Goal: Task Accomplishment & Management: Manage account settings

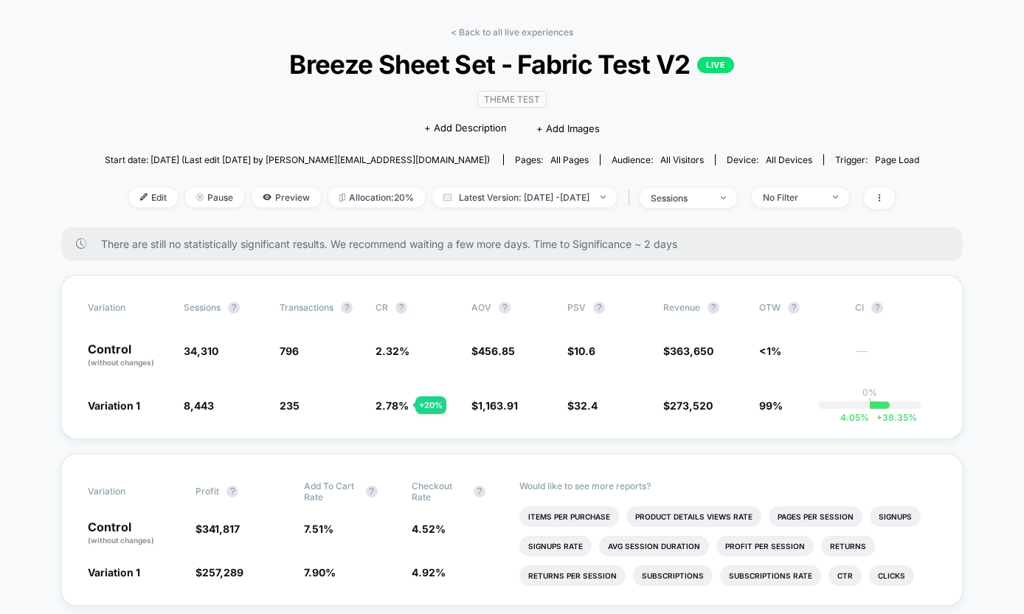
scroll to position [55, 0]
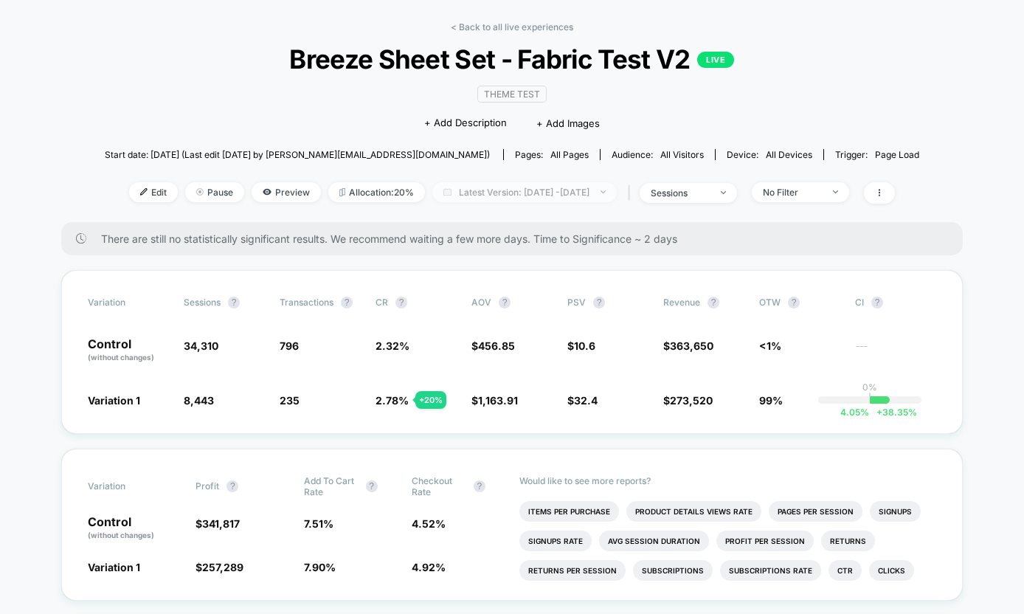
click at [501, 196] on span "Latest Version: [DATE] - [DATE]" at bounding box center [524, 192] width 184 height 20
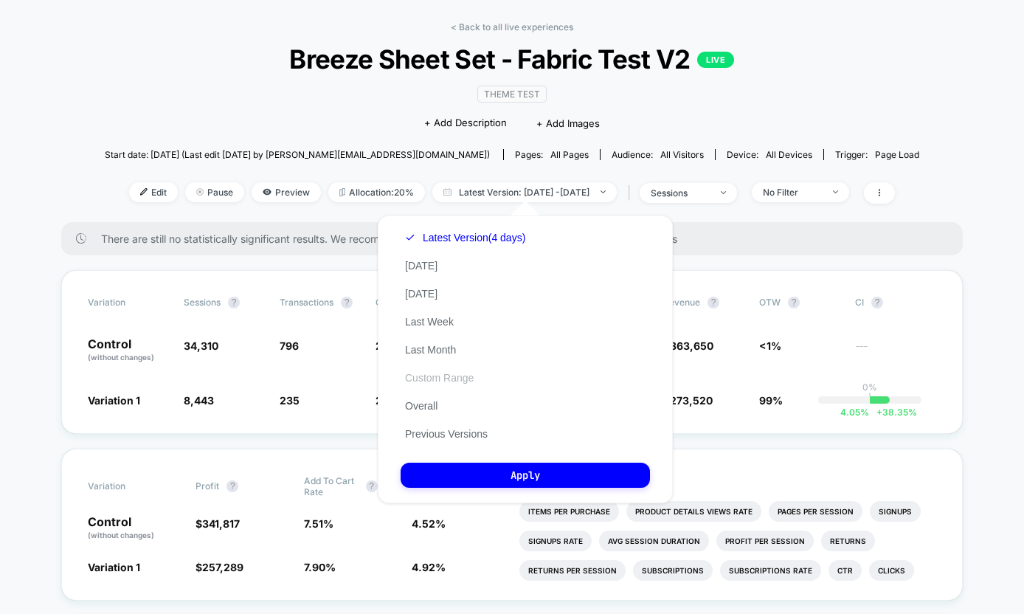
click at [448, 377] on button "Custom Range" at bounding box center [438, 377] width 77 height 13
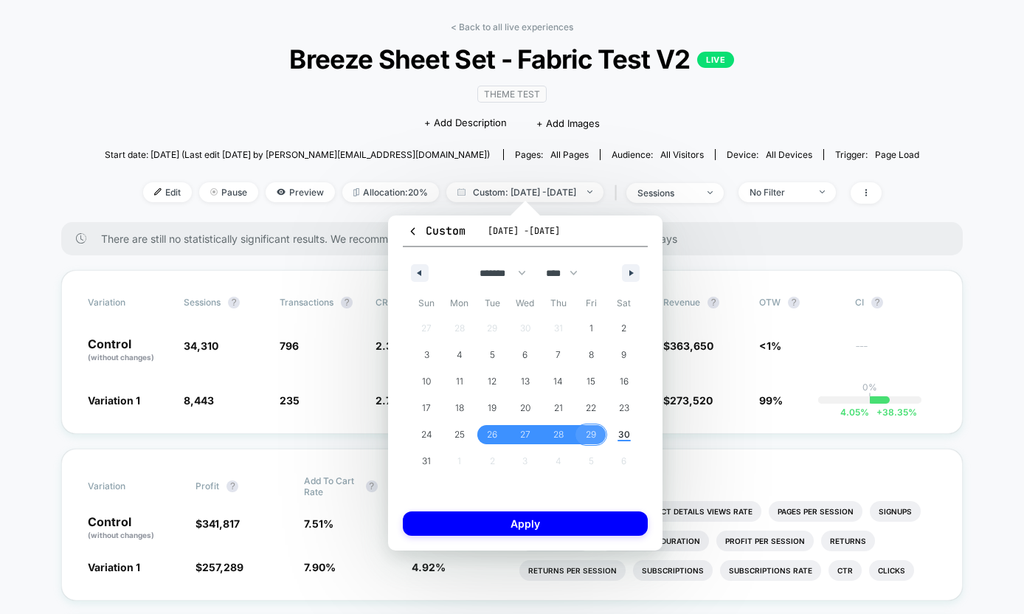
click at [588, 428] on span "29" at bounding box center [591, 434] width 10 height 27
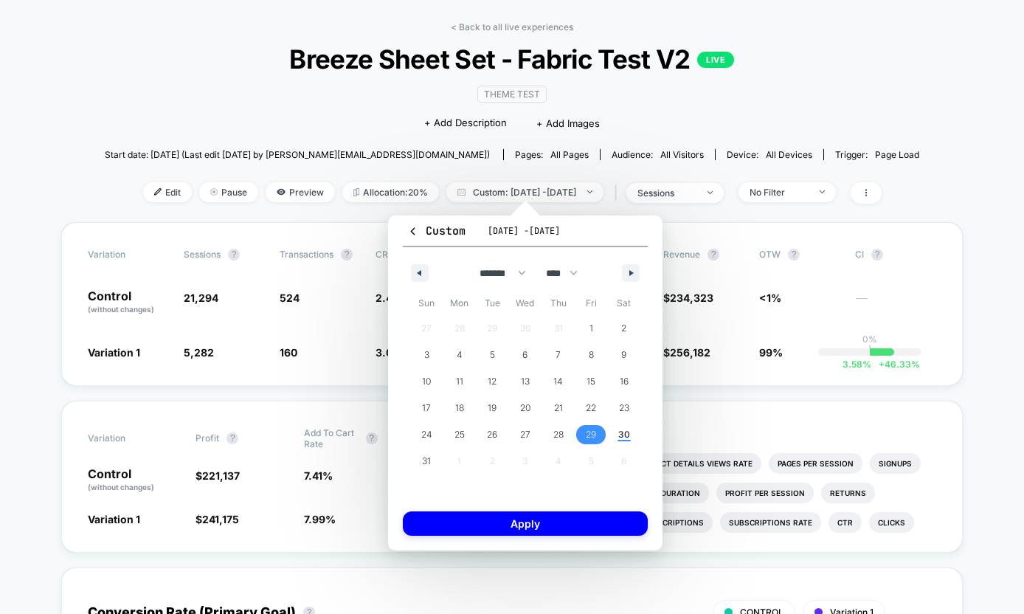
click at [588, 428] on span "29" at bounding box center [591, 434] width 10 height 27
click at [546, 529] on button "Apply" at bounding box center [525, 523] width 245 height 24
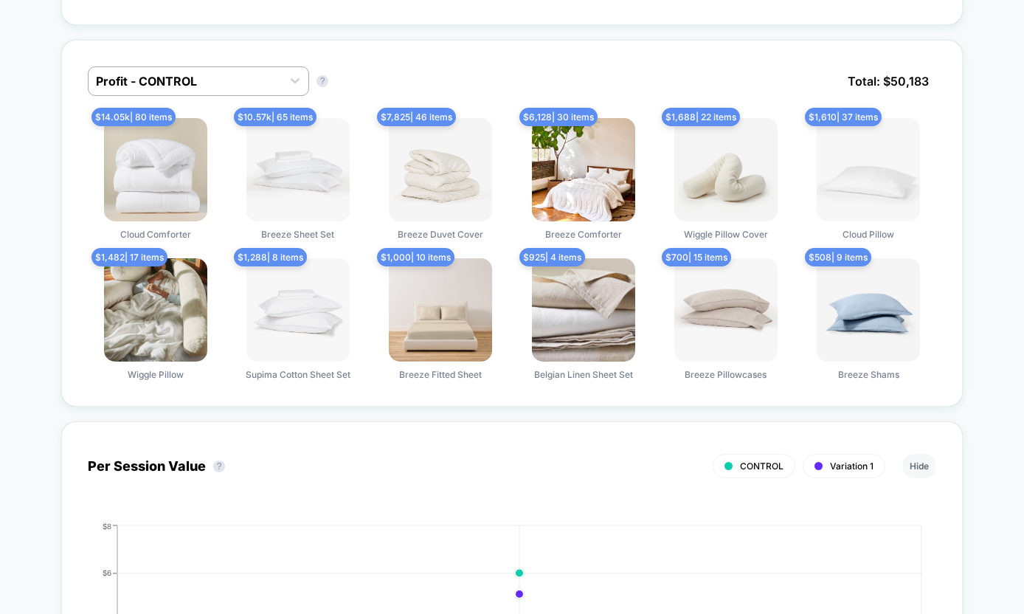
scroll to position [897, 0]
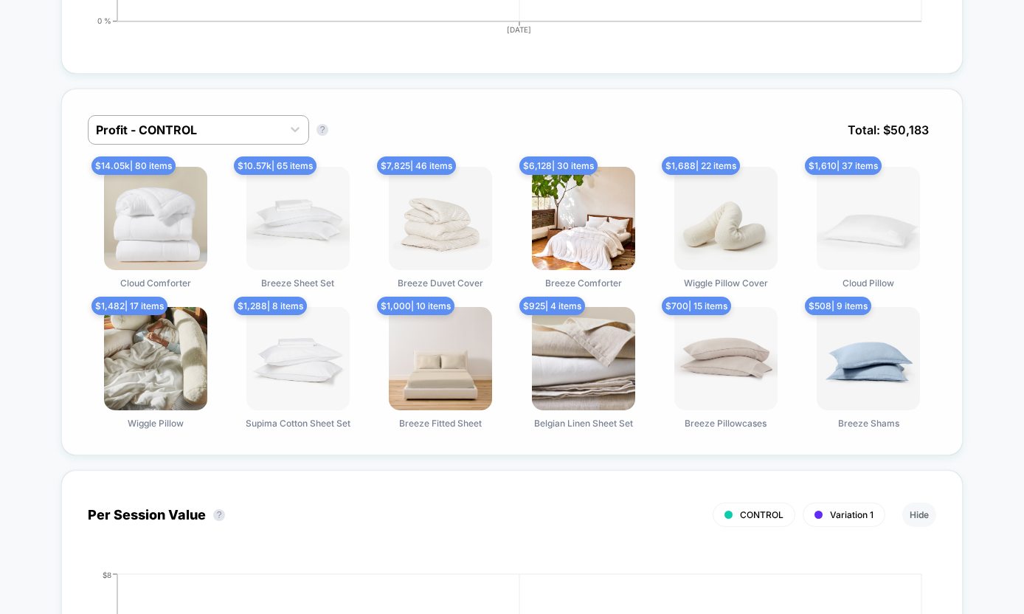
click at [604, 93] on div "Profit - CONTROL Profit - CONTROL ? Total: $ 50,183 $ 14.05k | 80 items Cloud C…" at bounding box center [511, 271] width 901 height 367
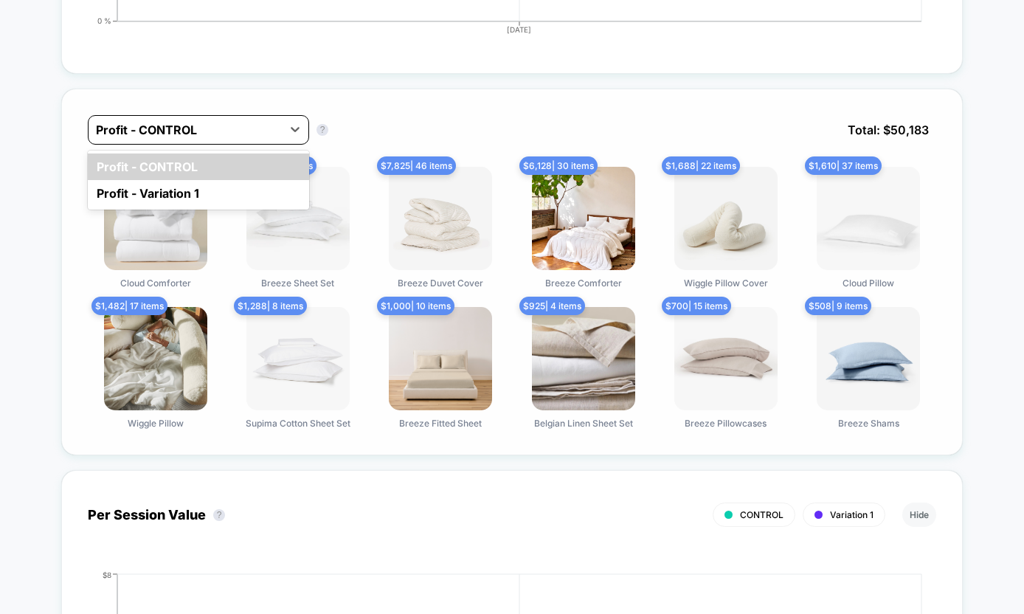
click at [204, 118] on div "Profit - CONTROL" at bounding box center [184, 130] width 193 height 24
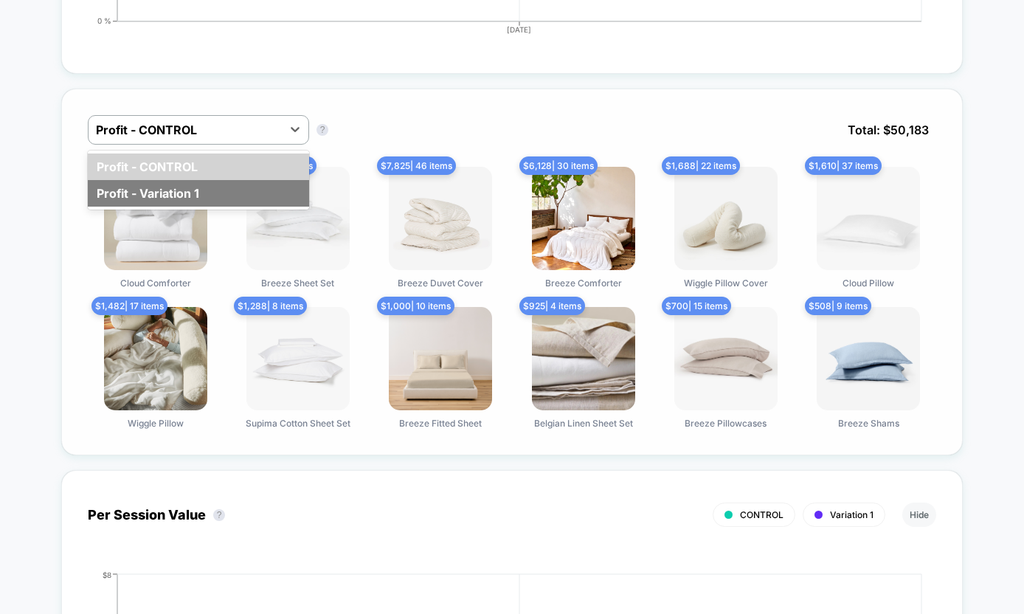
click at [184, 187] on div "Profit - Variation 1" at bounding box center [198, 193] width 221 height 27
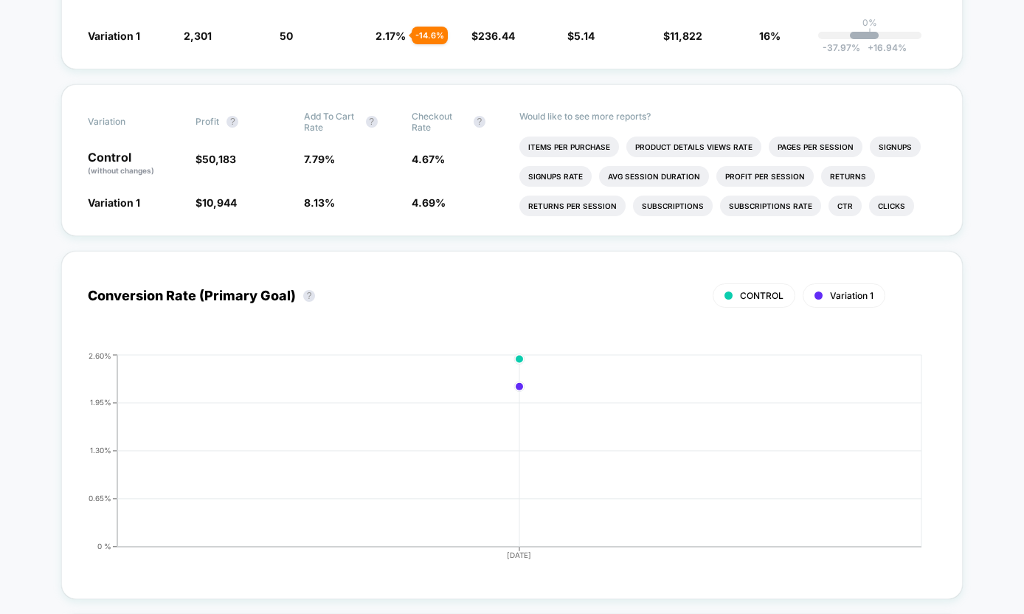
scroll to position [0, 0]
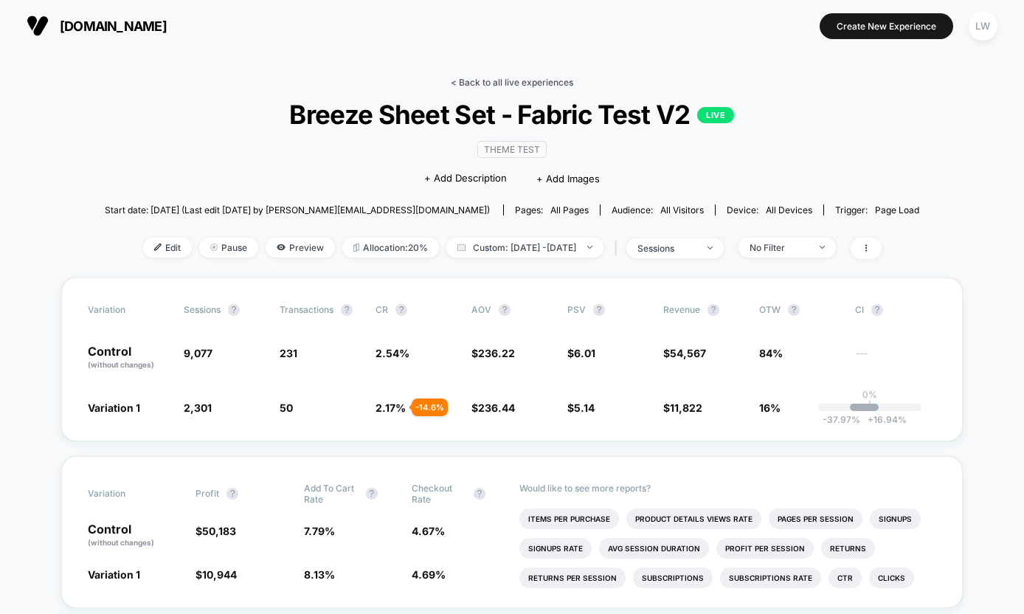
click at [529, 82] on link "< Back to all live experiences" at bounding box center [512, 82] width 122 height 11
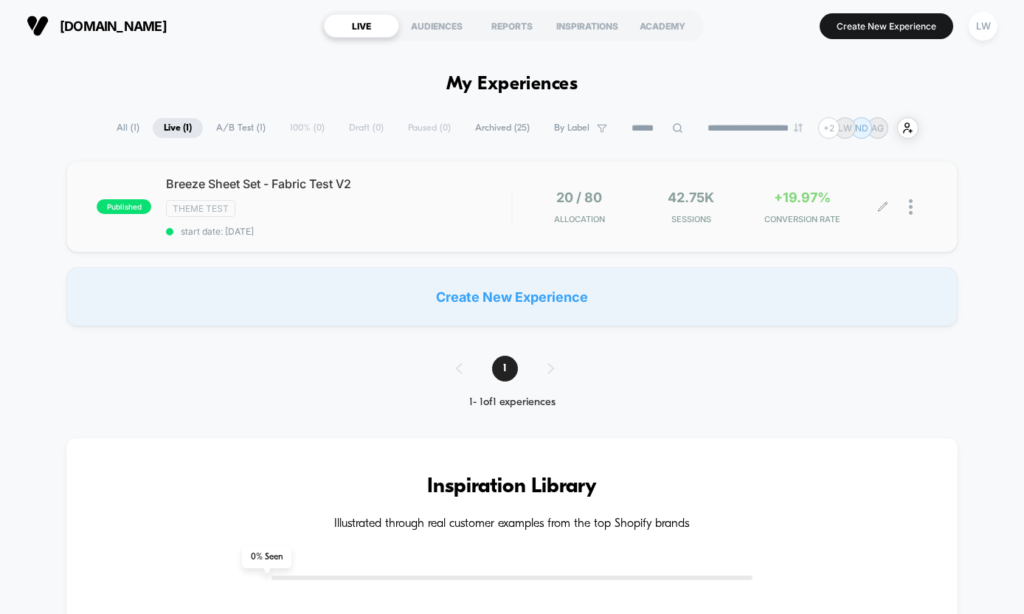
click at [914, 212] on div at bounding box center [918, 207] width 18 height 35
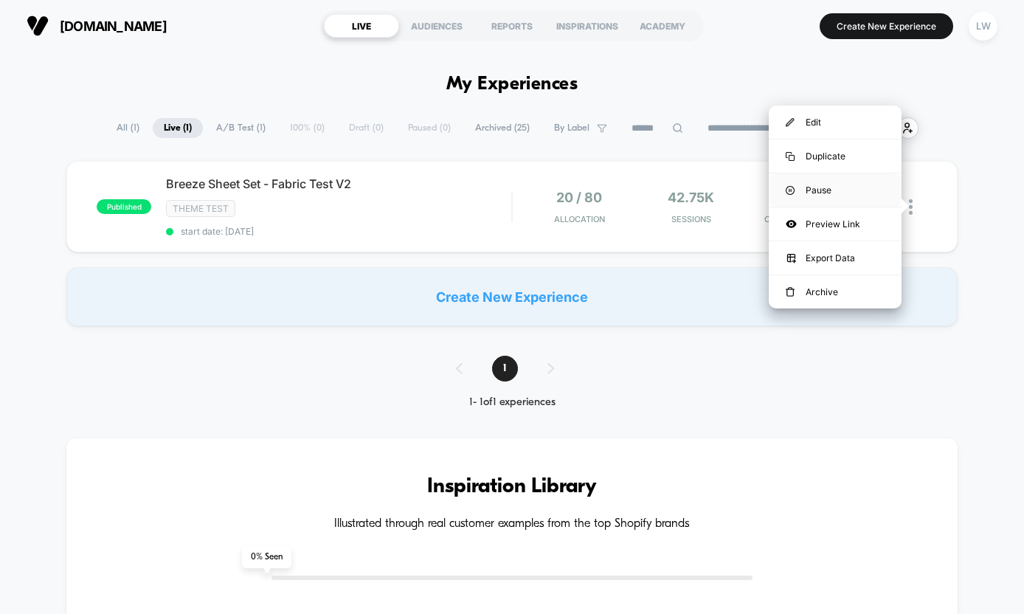
click at [819, 190] on div "Pause" at bounding box center [834, 189] width 133 height 33
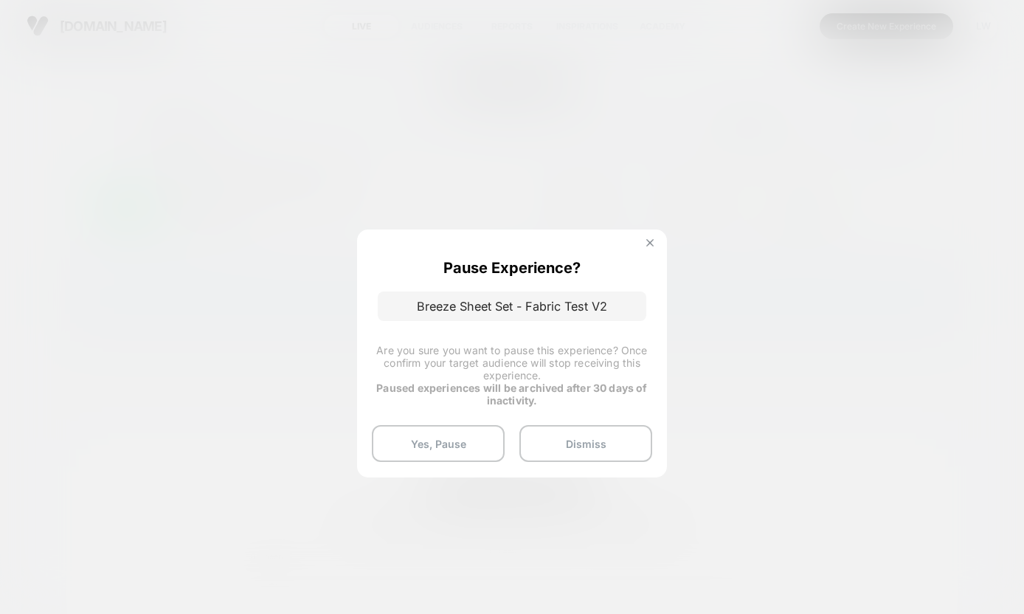
click at [647, 240] on img at bounding box center [649, 242] width 7 height 7
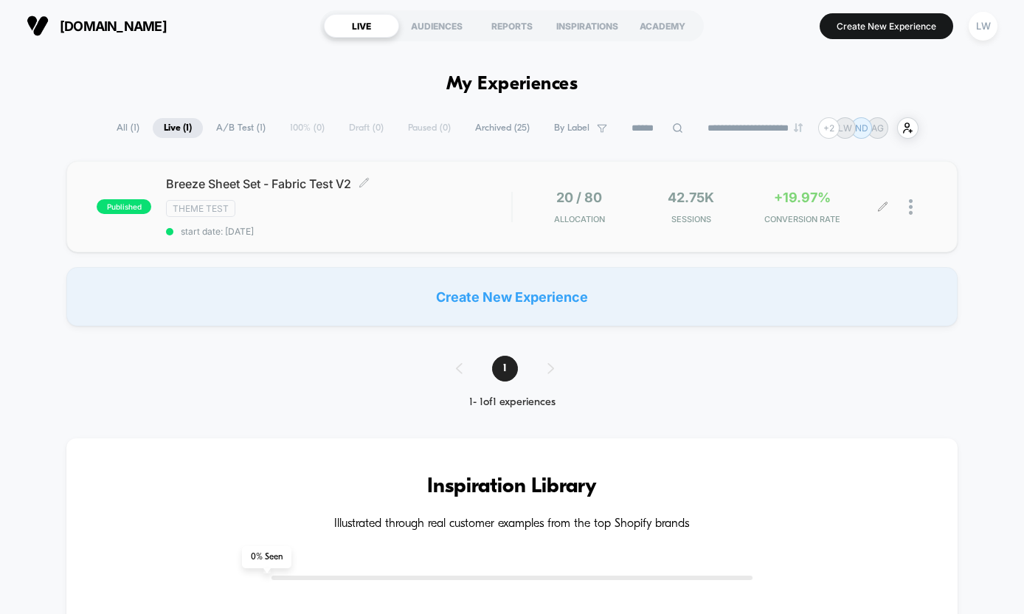
click at [480, 195] on div "Breeze Sheet Set - Fabric Test V2 Click to edit experience details Click to edi…" at bounding box center [338, 206] width 345 height 60
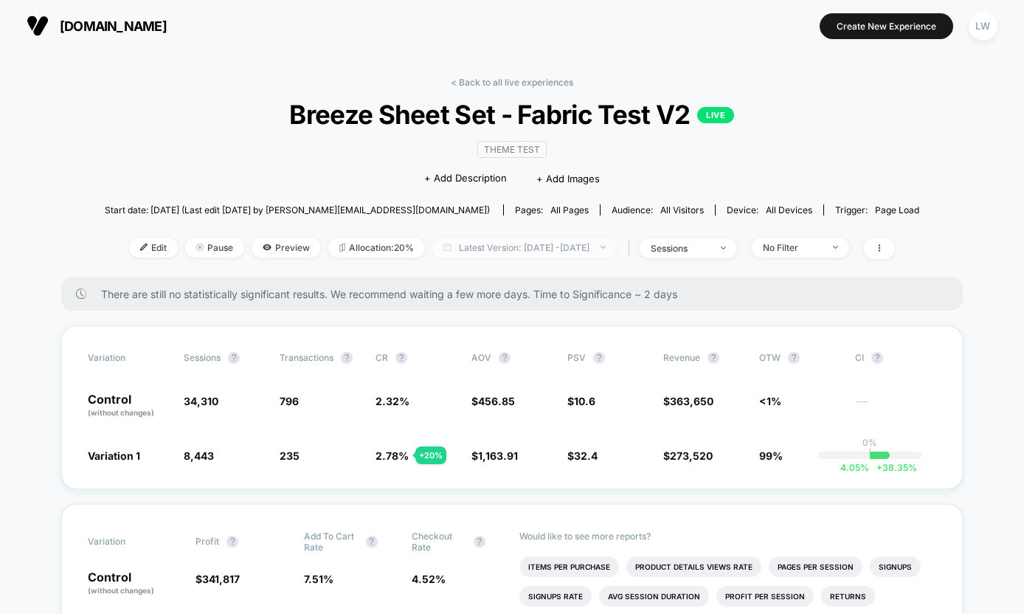
click at [487, 243] on span "Latest Version: [DATE] - [DATE]" at bounding box center [524, 247] width 184 height 20
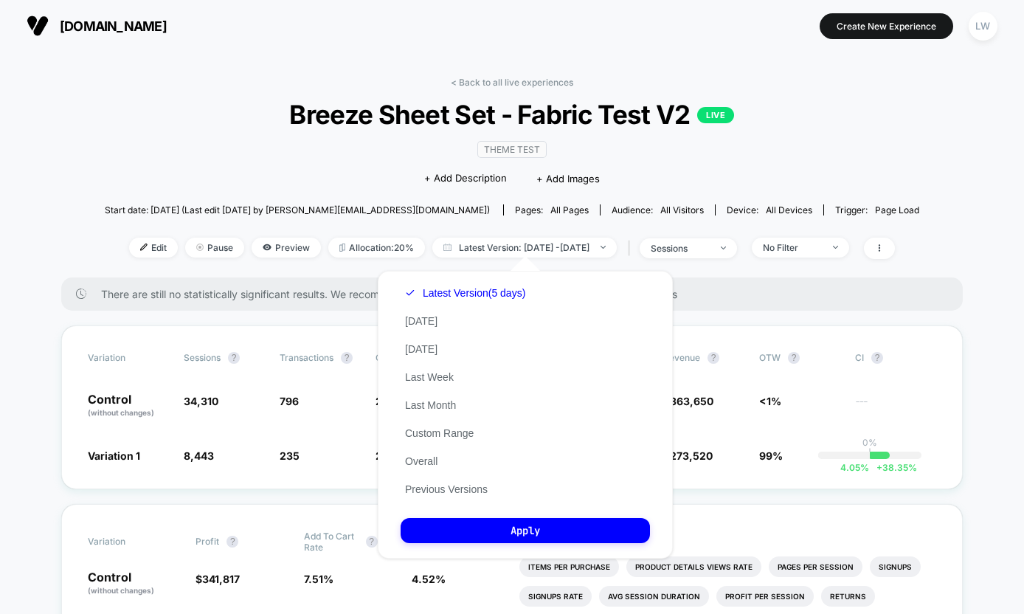
click at [445, 320] on div "Latest Version (5 days) [DATE] [DATE] Last Week Last Month Custom Range Overall…" at bounding box center [464, 391] width 129 height 224
click at [419, 316] on button "[DATE]" at bounding box center [420, 320] width 41 height 13
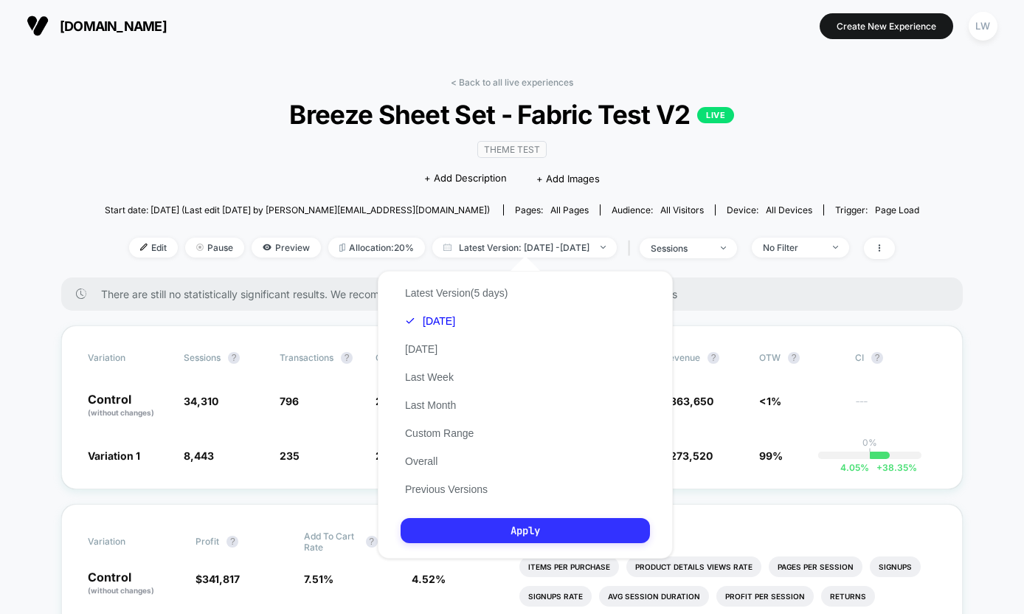
click at [510, 526] on button "Apply" at bounding box center [524, 530] width 249 height 25
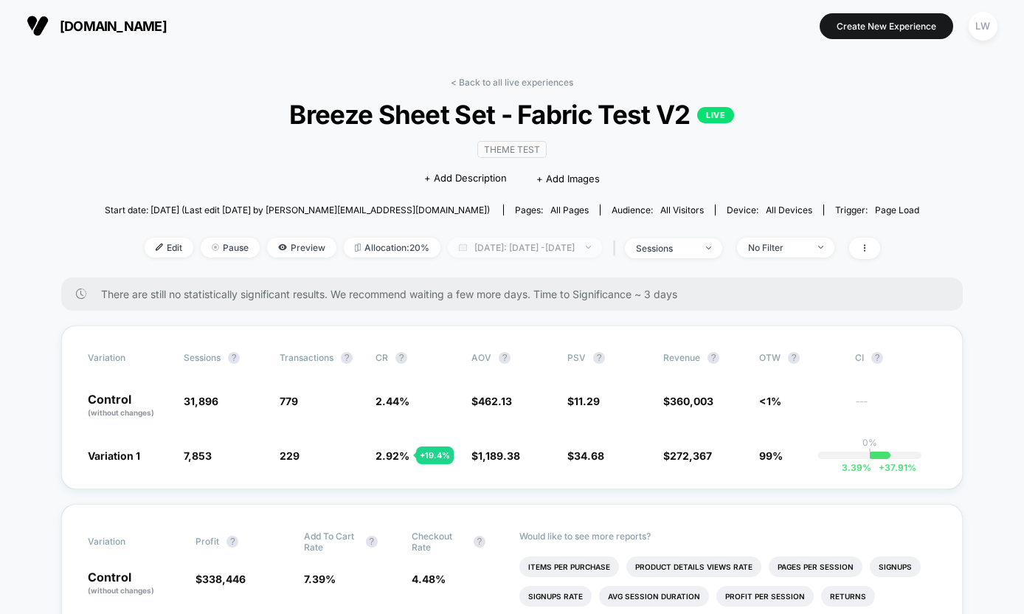
click at [549, 248] on span "[DATE]: [DATE] - [DATE]" at bounding box center [525, 247] width 154 height 20
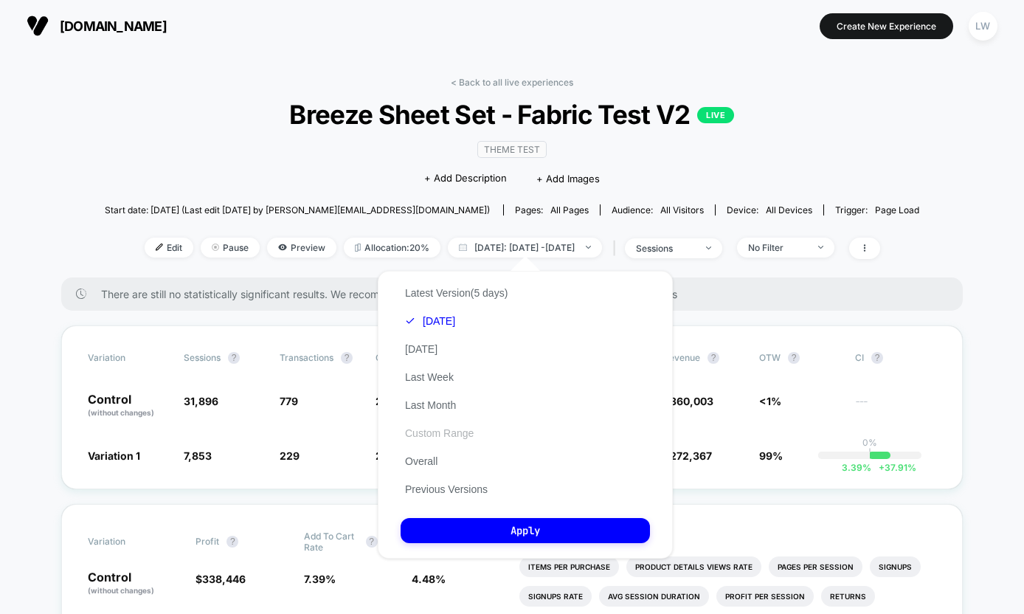
click at [429, 434] on button "Custom Range" at bounding box center [438, 432] width 77 height 13
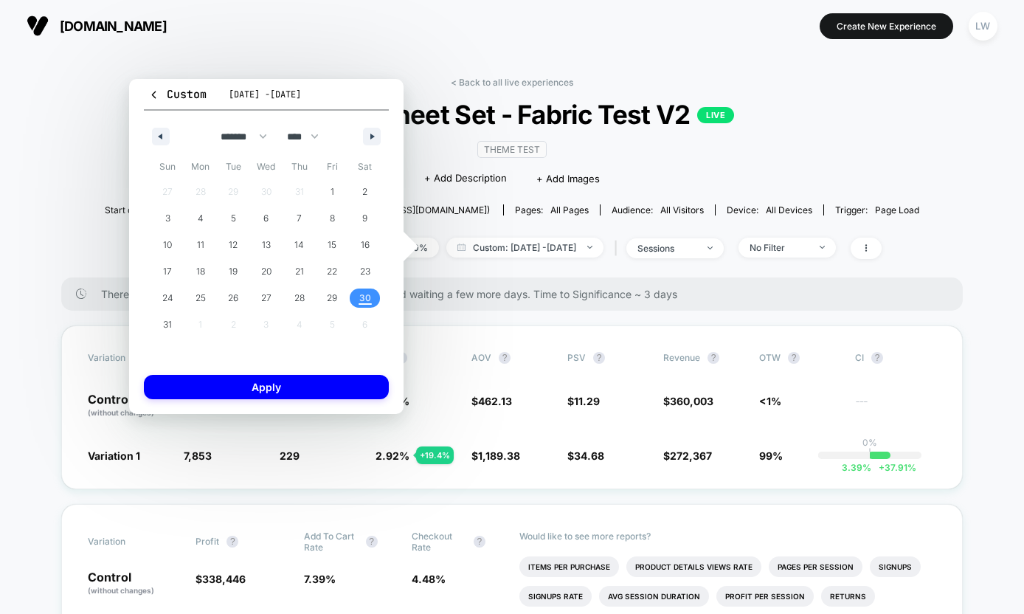
click at [365, 299] on span "30" at bounding box center [365, 298] width 12 height 27
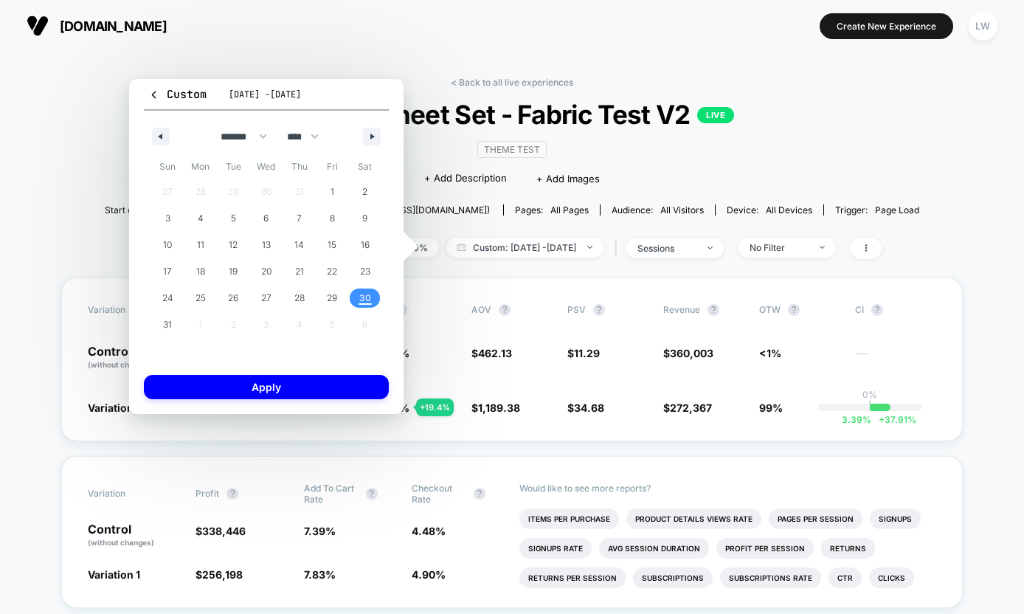
click at [365, 299] on span "30" at bounding box center [365, 298] width 12 height 27
click at [323, 375] on button "Apply" at bounding box center [266, 387] width 245 height 24
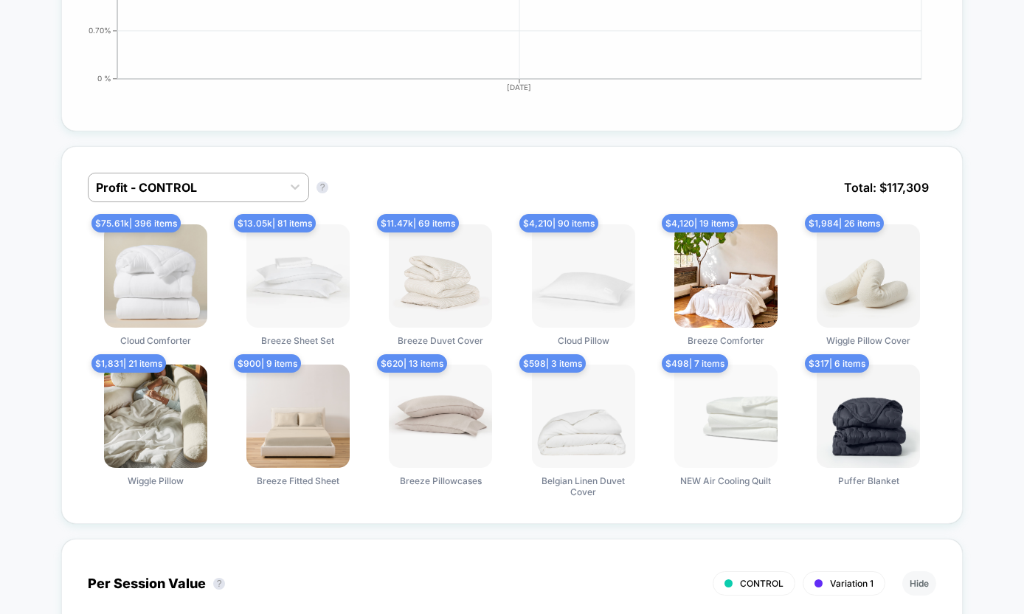
scroll to position [827, 0]
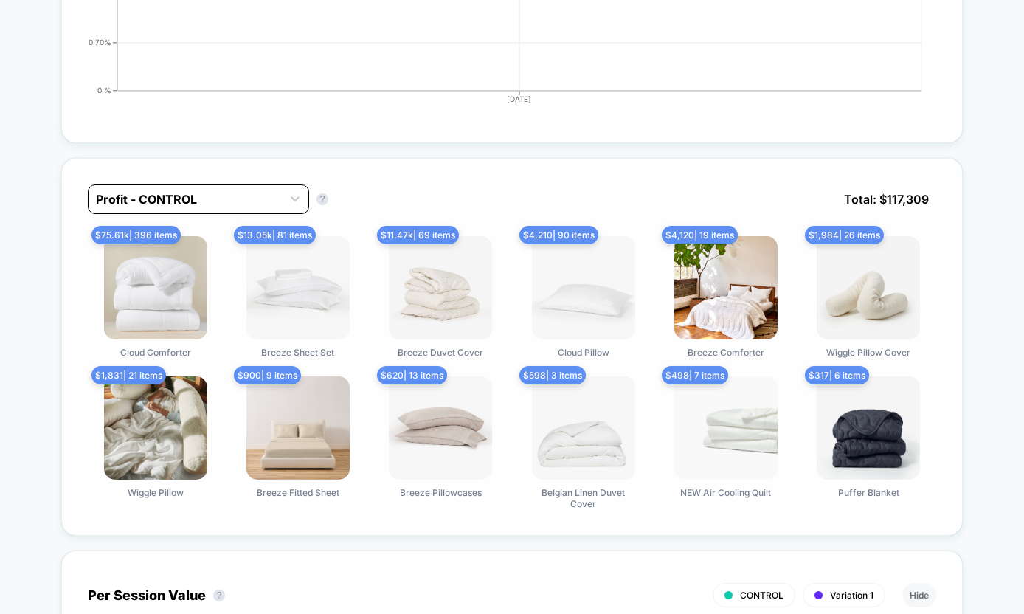
click at [229, 197] on div at bounding box center [185, 199] width 178 height 18
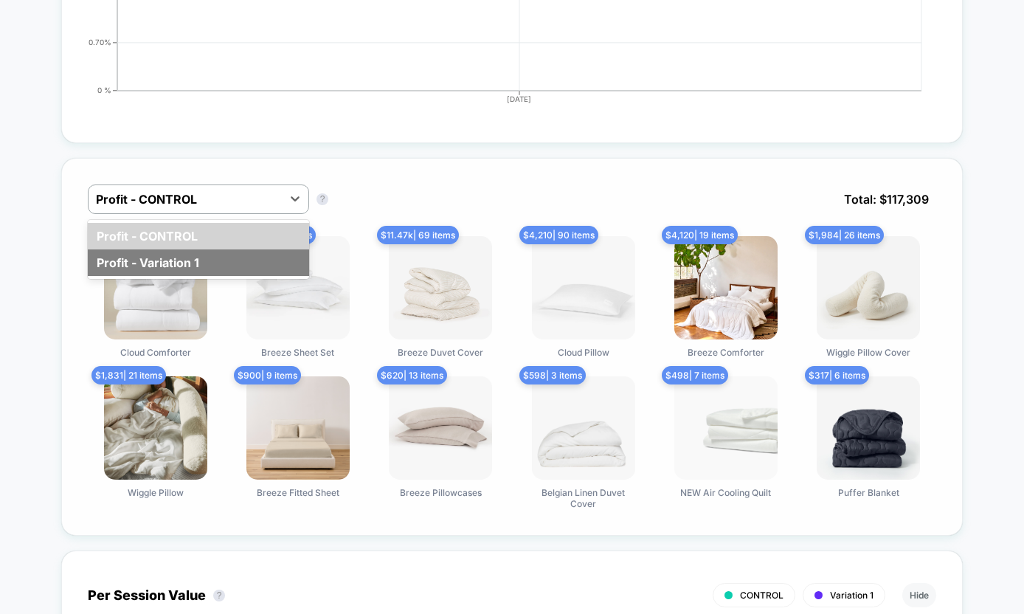
click at [184, 257] on div "Profit - Variation 1" at bounding box center [198, 262] width 221 height 27
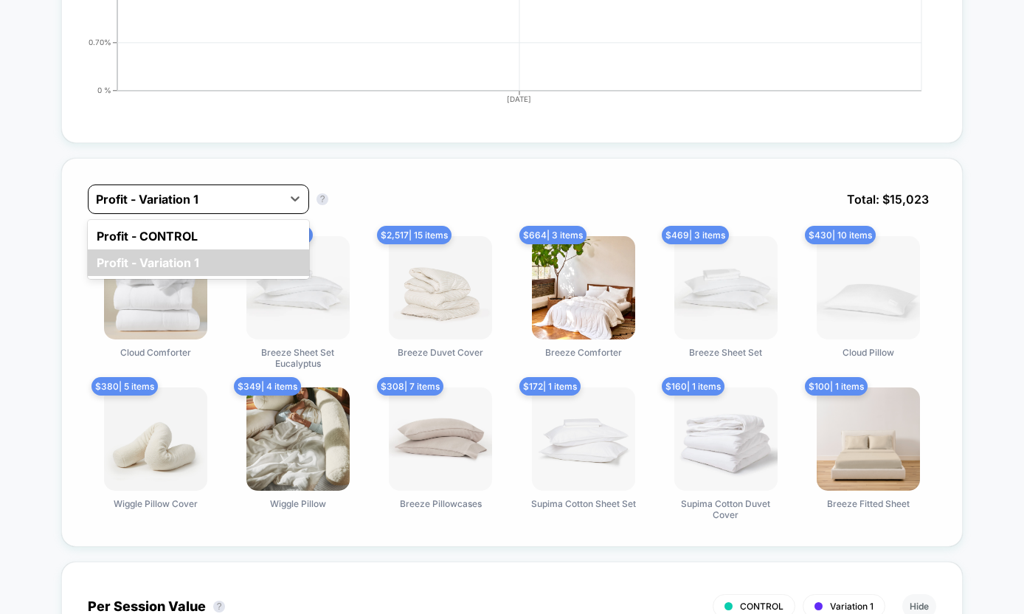
click at [235, 195] on div at bounding box center [185, 199] width 178 height 18
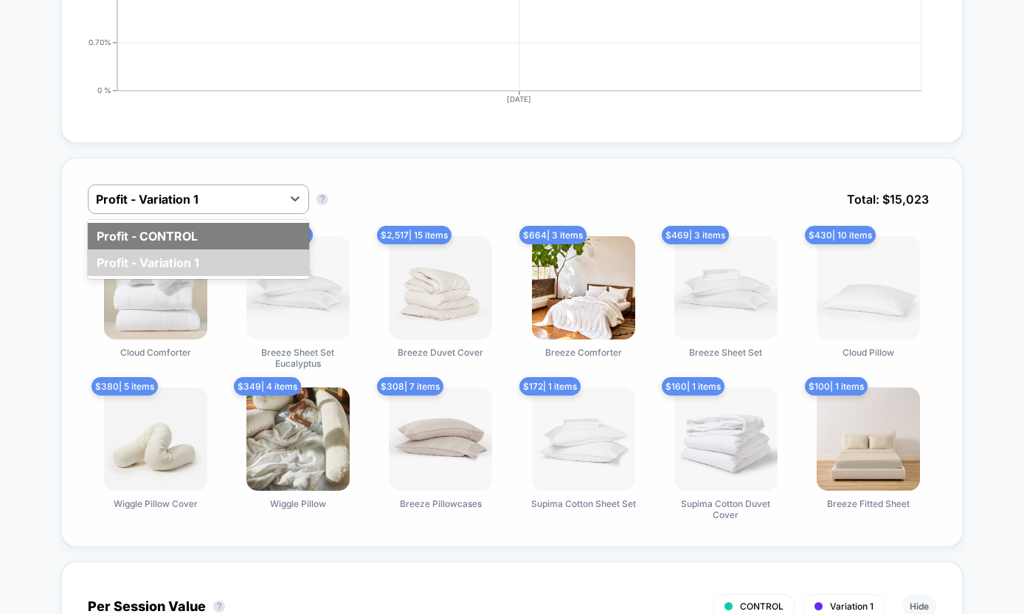
click at [203, 235] on div "Profit - CONTROL" at bounding box center [198, 236] width 221 height 27
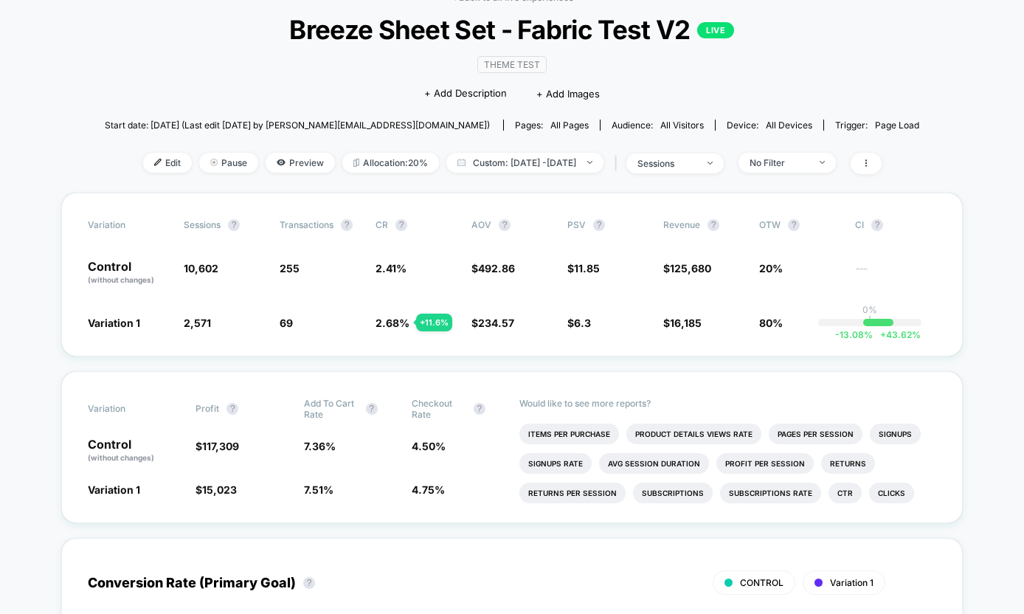
scroll to position [0, 0]
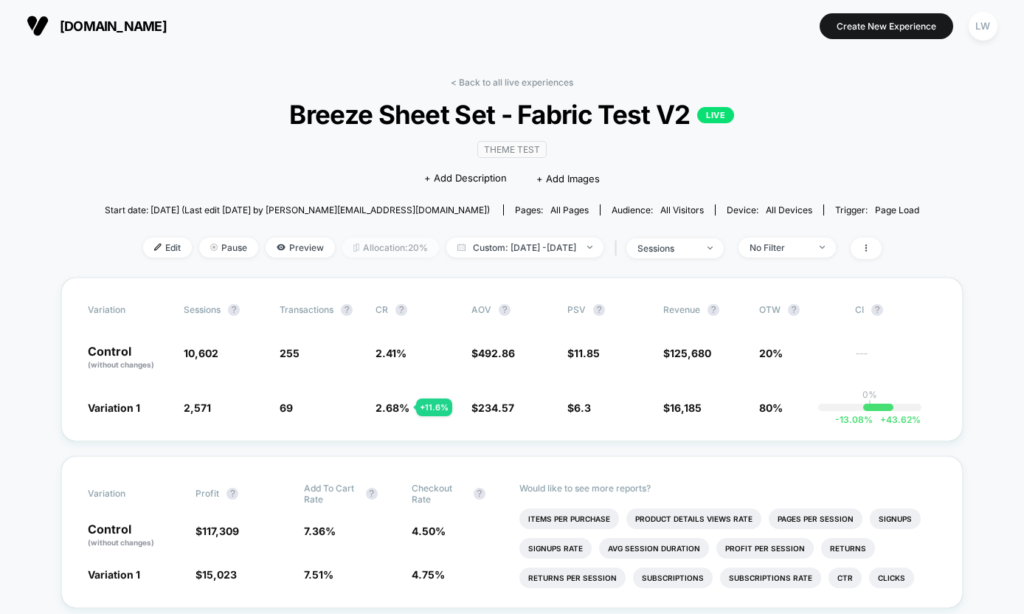
click at [342, 248] on span "Allocation: 20%" at bounding box center [390, 247] width 97 height 20
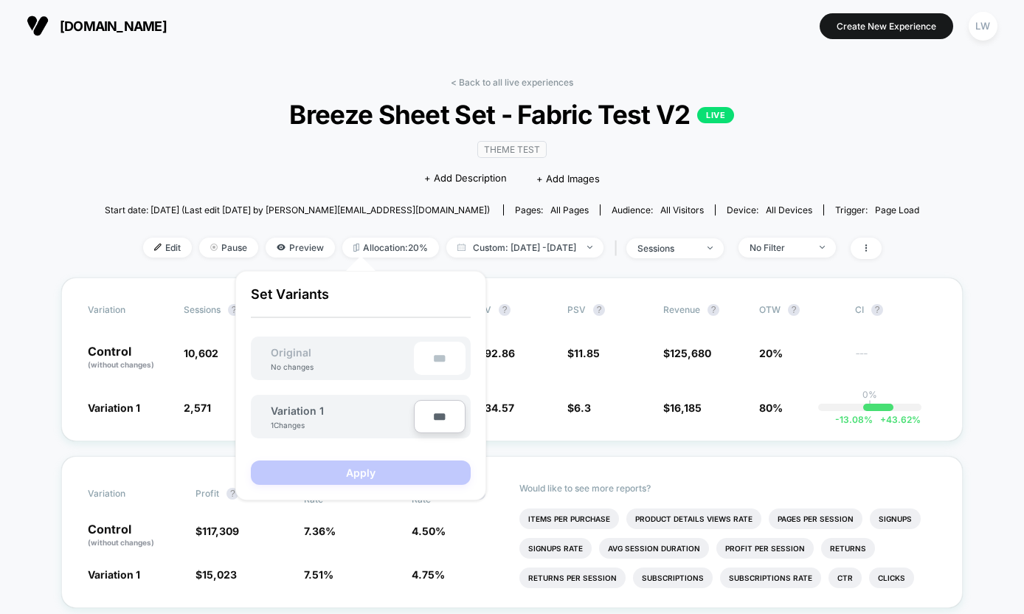
click at [784, 108] on span "Breeze Sheet Set - Fabric Test V2 LIVE" at bounding box center [511, 114] width 732 height 31
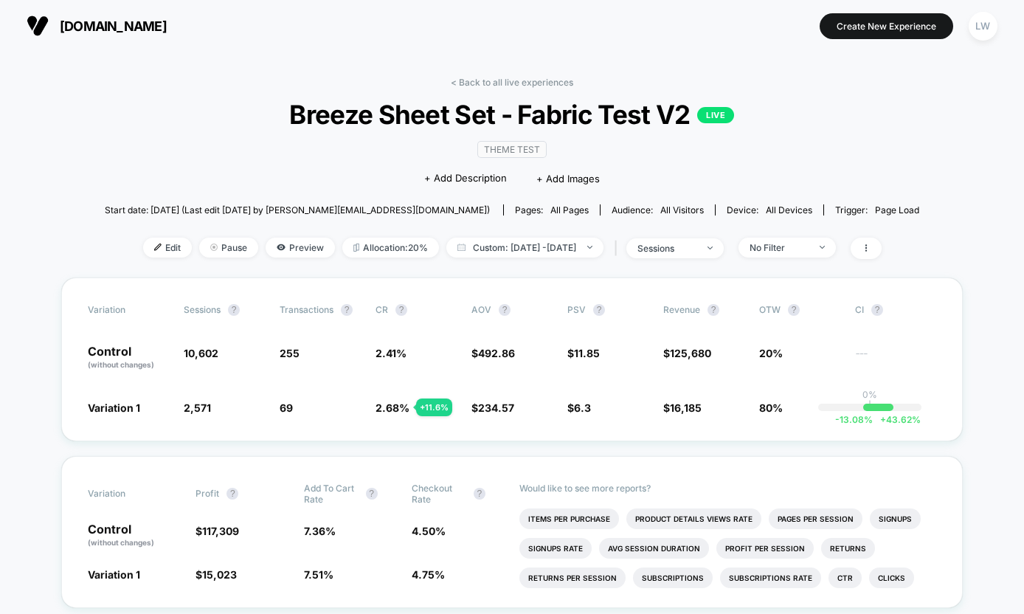
click at [573, 116] on span "Breeze Sheet Set - Fabric Test V2 LIVE" at bounding box center [511, 114] width 732 height 31
click at [199, 241] on span "Pause" at bounding box center [228, 247] width 59 height 20
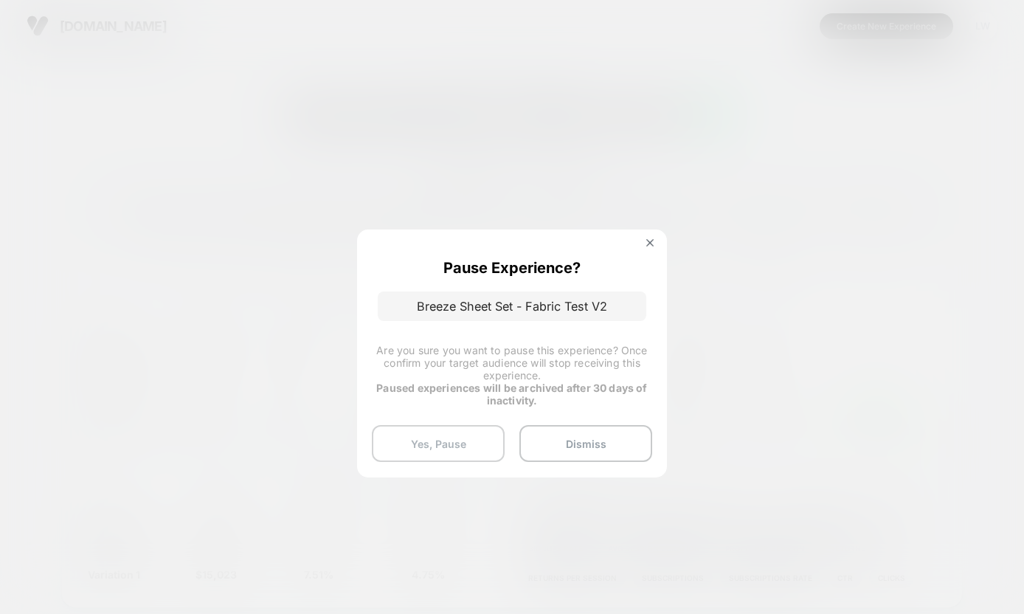
click at [451, 437] on button "Yes, Pause" at bounding box center [438, 443] width 133 height 37
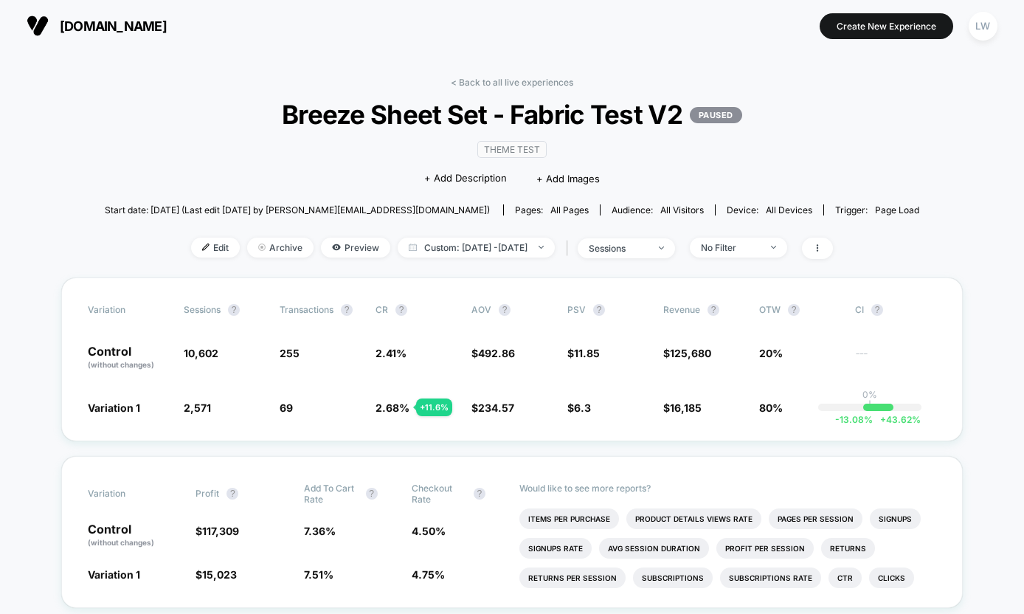
click at [81, 26] on span "[DOMAIN_NAME]" at bounding box center [113, 25] width 107 height 15
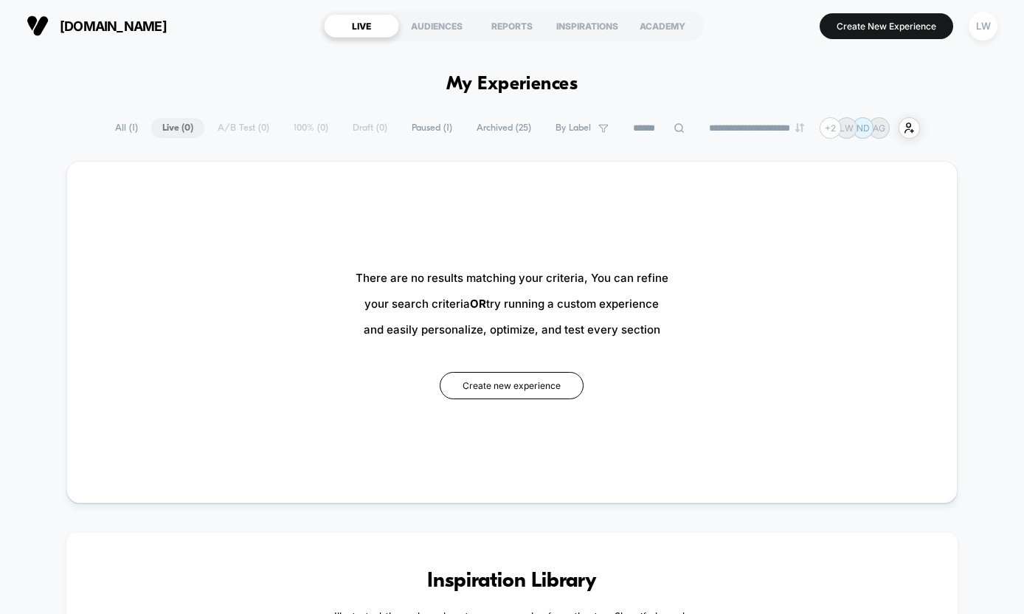
click at [121, 133] on span "All ( 1 )" at bounding box center [126, 128] width 45 height 20
click at [421, 128] on span "Paused ( 1 )" at bounding box center [431, 128] width 63 height 20
